Goal: Task Accomplishment & Management: Manage account settings

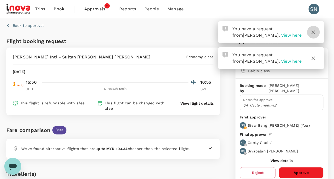
click at [314, 31] on icon "button" at bounding box center [313, 32] width 4 height 4
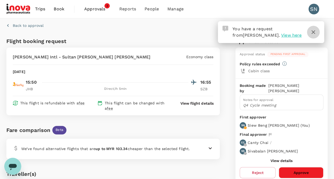
click at [312, 32] on icon "button" at bounding box center [313, 32] width 6 height 6
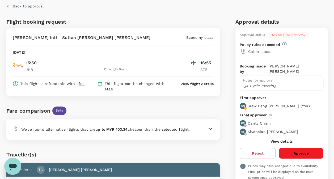
scroll to position [27, 0]
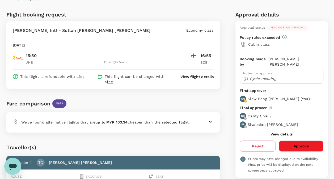
click at [300, 140] on button "Approve" at bounding box center [301, 145] width 45 height 11
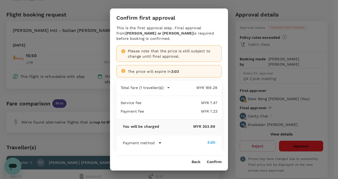
click at [217, 163] on button "Confirm" at bounding box center [214, 162] width 15 height 4
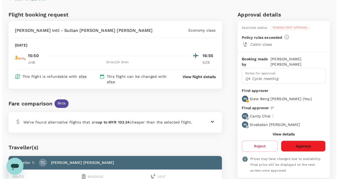
scroll to position [0, 0]
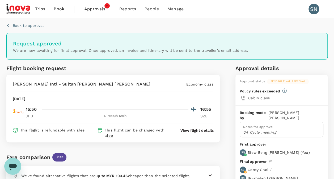
click at [105, 8] on span "Approvals" at bounding box center [97, 9] width 27 height 6
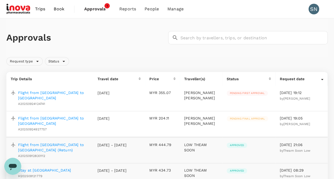
click at [53, 94] on p "Flight from [GEOGRAPHIC_DATA] to [GEOGRAPHIC_DATA]" at bounding box center [53, 95] width 71 height 11
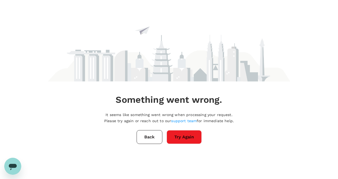
click at [191, 140] on button "Try Again" at bounding box center [183, 137] width 35 height 14
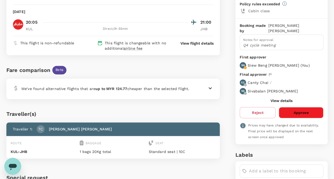
scroll to position [53, 0]
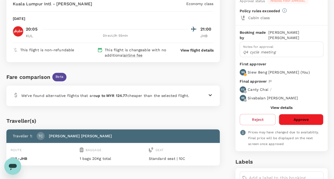
click at [305, 115] on button "Approve" at bounding box center [301, 119] width 45 height 11
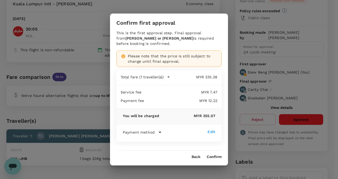
click at [216, 157] on button "Confirm" at bounding box center [214, 157] width 15 height 4
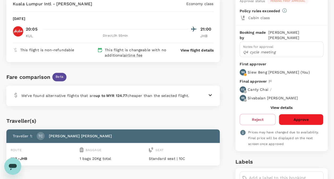
scroll to position [0, 0]
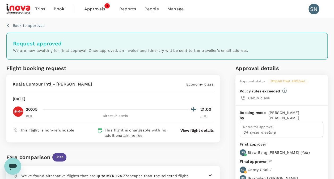
click at [99, 11] on span "Approvals" at bounding box center [97, 9] width 27 height 6
